Goal: Navigation & Orientation: Find specific page/section

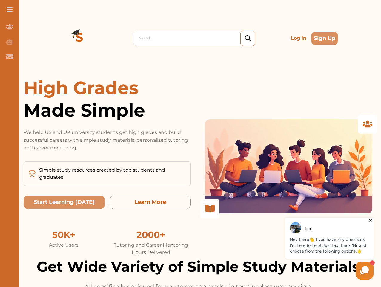
click at [191, 143] on p "We help US and UK university students get high grades and build successful care…" at bounding box center [107, 139] width 167 height 23
click at [10, 10] on span at bounding box center [10, 9] width 6 height 1
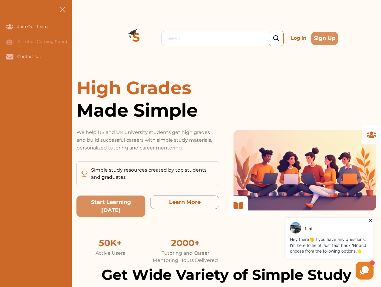
click at [10, 27] on icon "Join Our Team" at bounding box center [9, 26] width 7 height 5
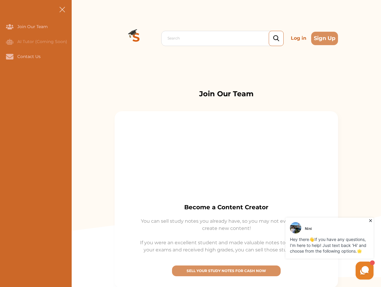
click at [10, 42] on icon "AI Tutor (Coming Soon)" at bounding box center [9, 42] width 7 height 6
click at [10, 56] on icon "Contact Us" at bounding box center [9, 56] width 7 height 5
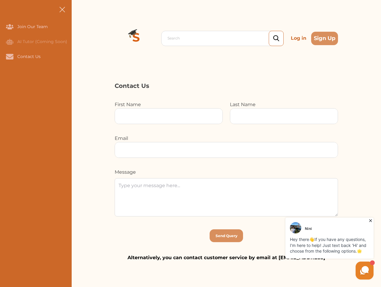
click at [79, 38] on div "Search Log in Sign Up Search Log in Sign Up" at bounding box center [226, 38] width 309 height 76
click at [299, 38] on p "Log in" at bounding box center [299, 38] width 20 height 12
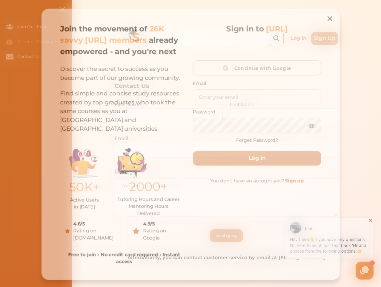
click at [325, 38] on div "Join the movement of 26K savvy [URL] members already empowered - and you're nex…" at bounding box center [190, 144] width 305 height 277
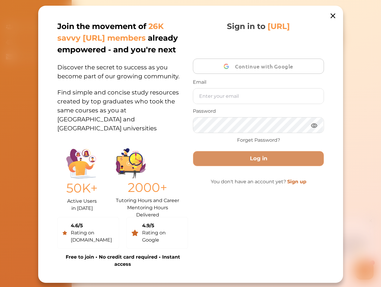
click at [64, 202] on div "50K+ Active Users in [DATE] 2000+ Tutoring Hours and Career Mentoring Hours Del…" at bounding box center [122, 179] width 131 height 68
